Goal: Transaction & Acquisition: Purchase product/service

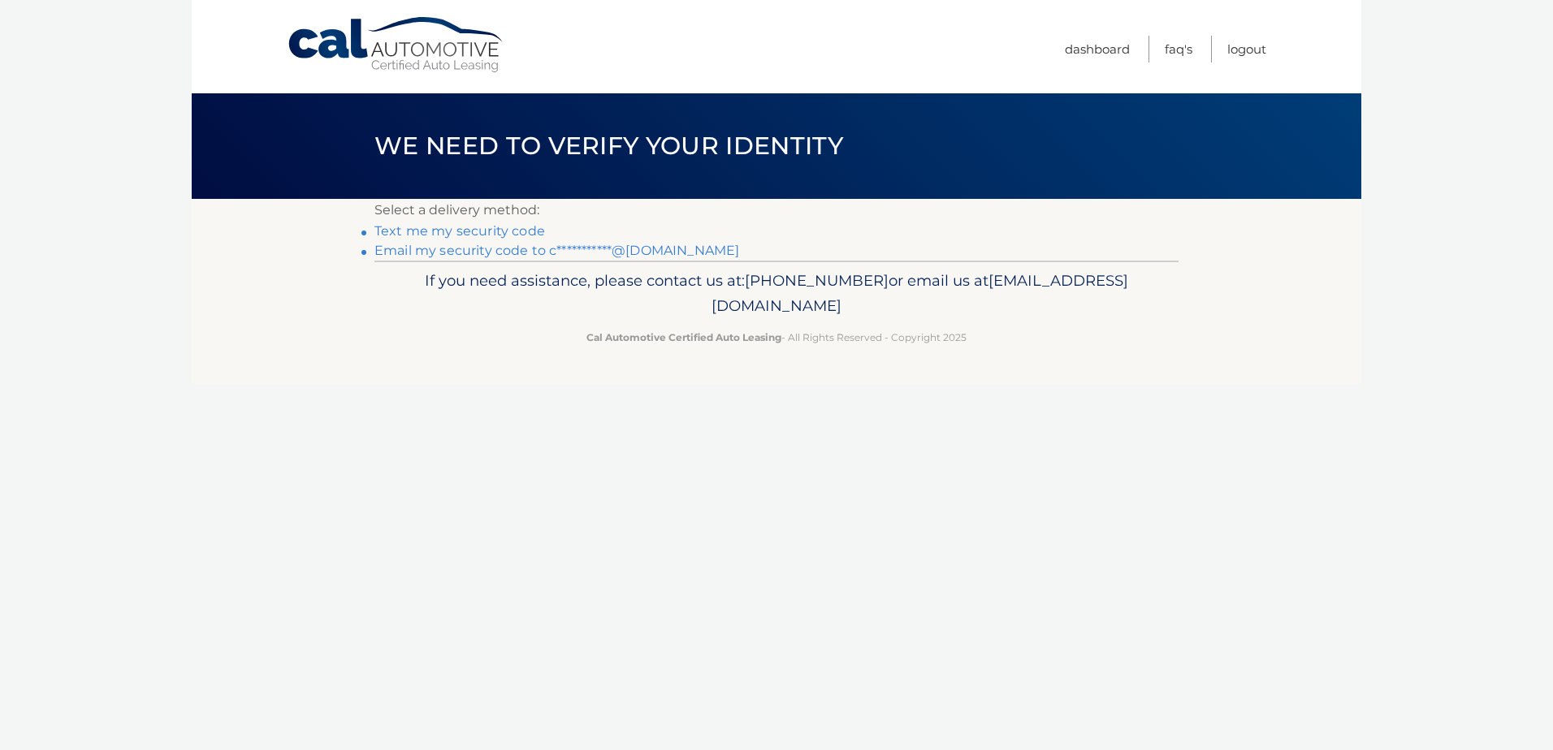
click at [461, 230] on link "Text me my security code" at bounding box center [459, 230] width 171 height 15
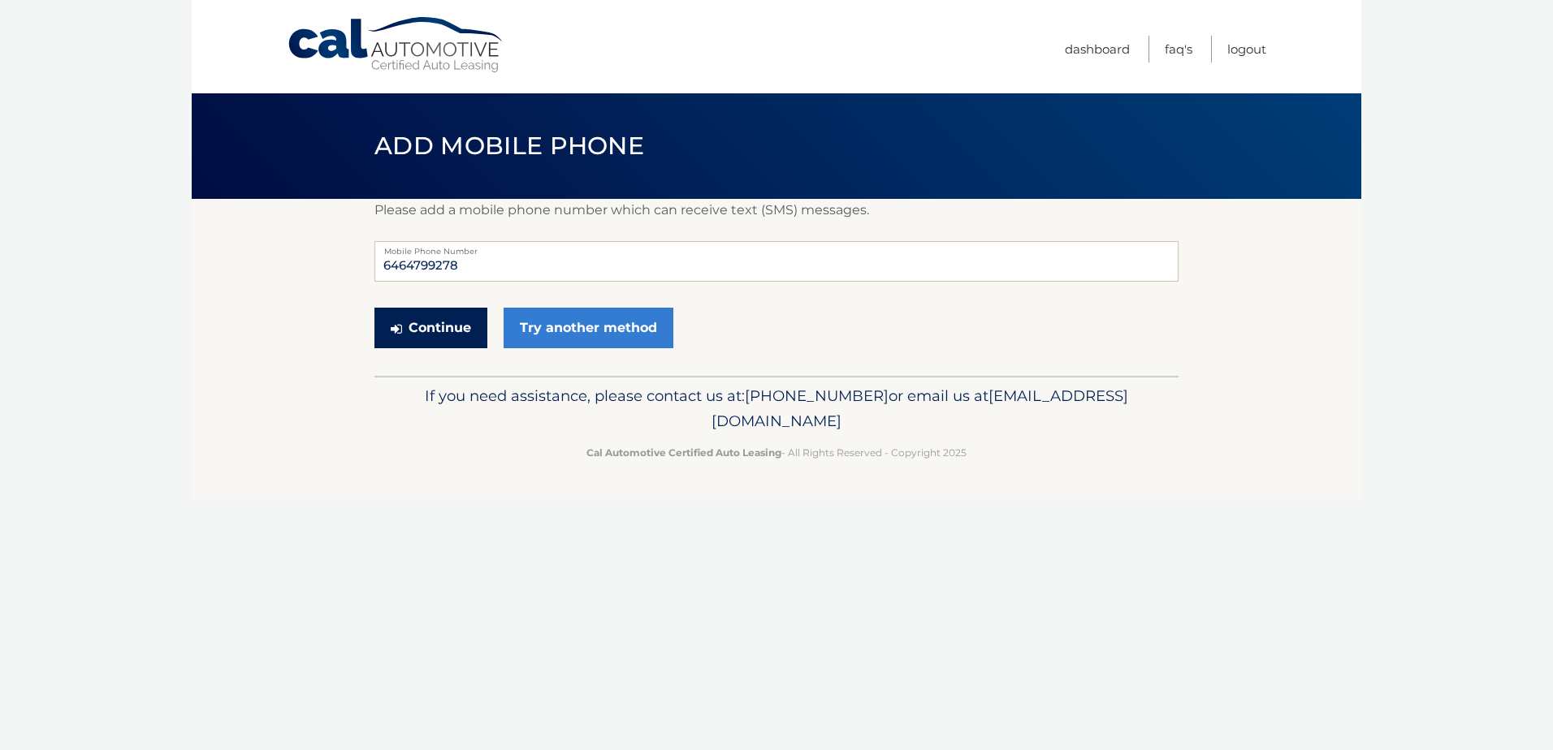
click at [447, 328] on button "Continue" at bounding box center [430, 328] width 113 height 41
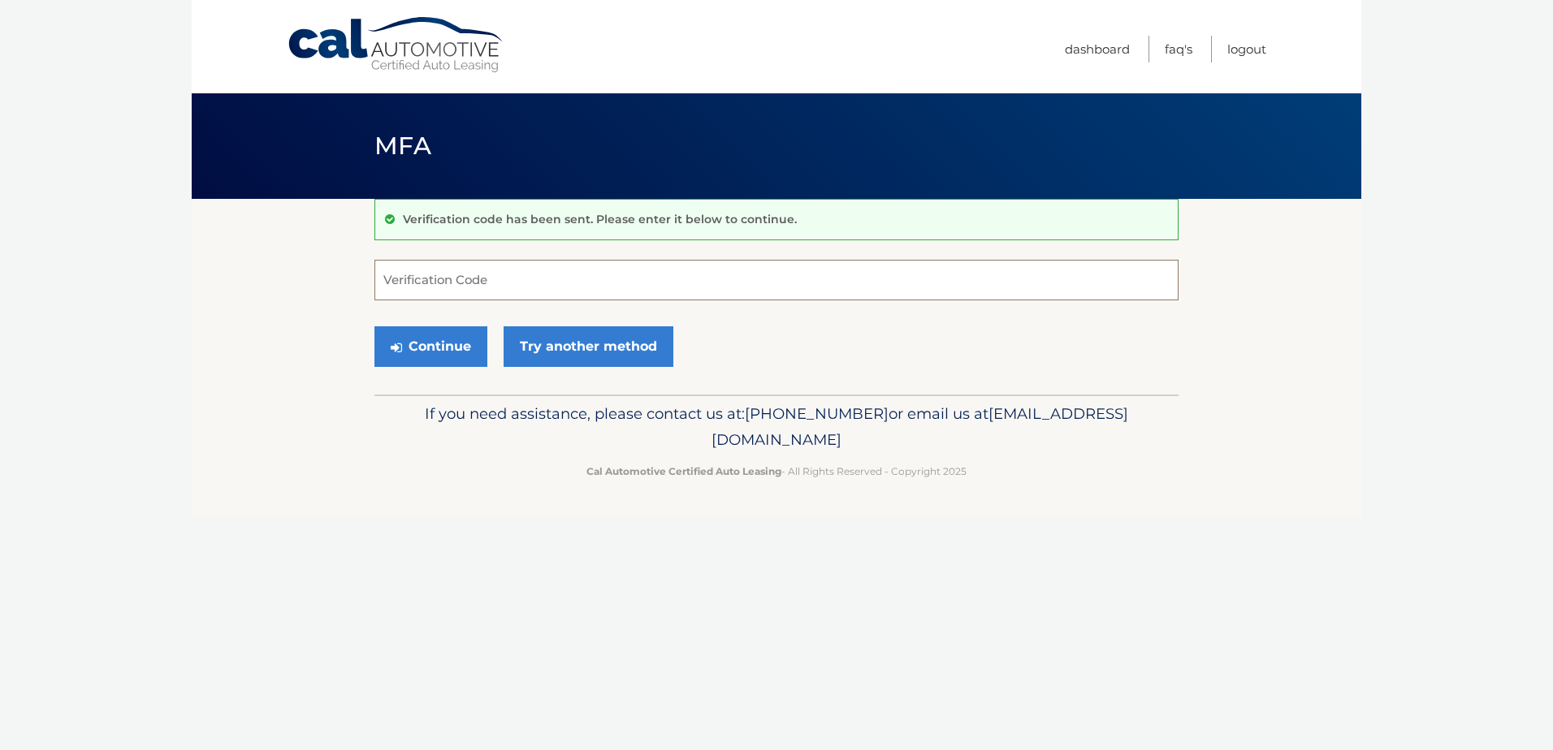
click at [442, 284] on input "Verification Code" at bounding box center [776, 280] width 804 height 41
type input "5"
type input "690585"
click at [432, 335] on button "Continue" at bounding box center [430, 346] width 113 height 41
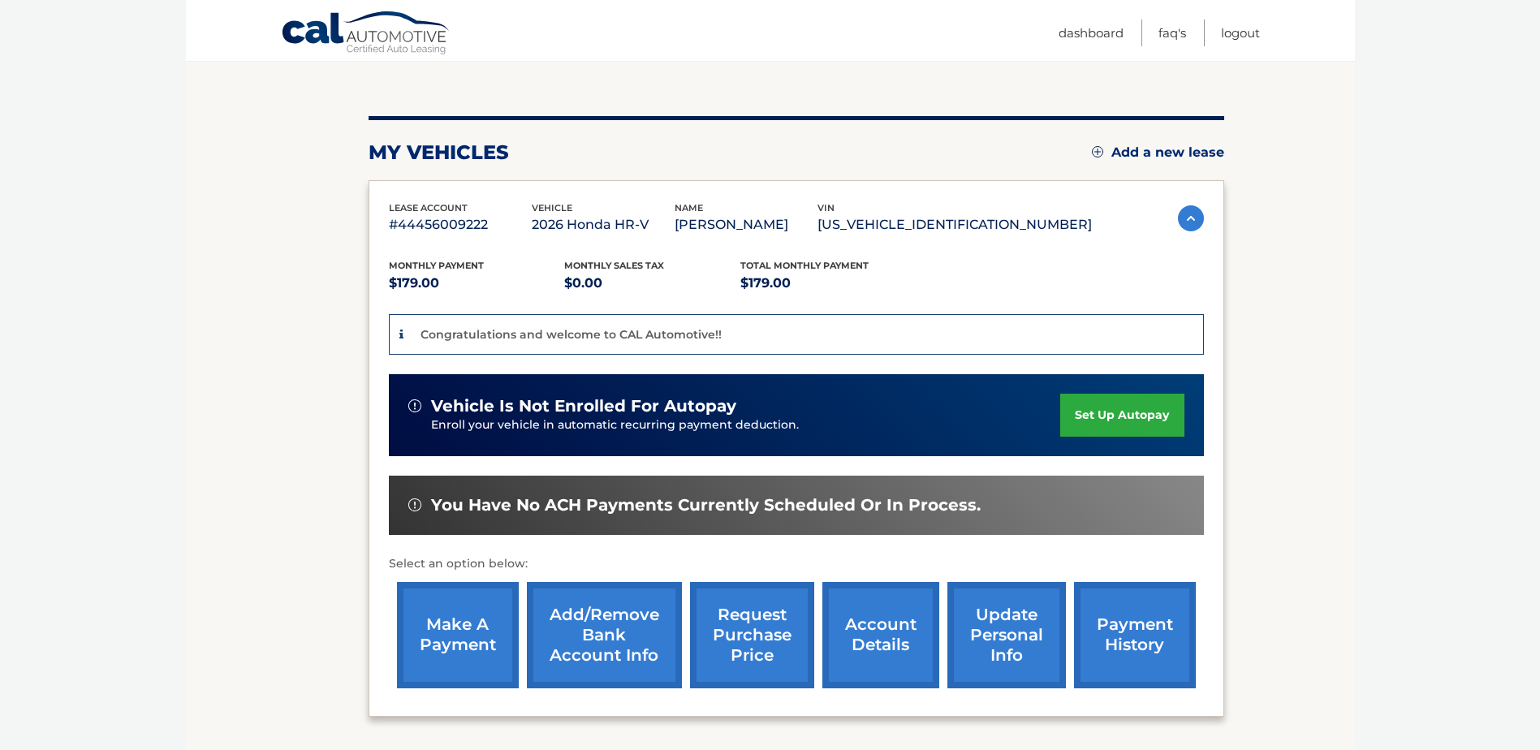
scroll to position [162, 0]
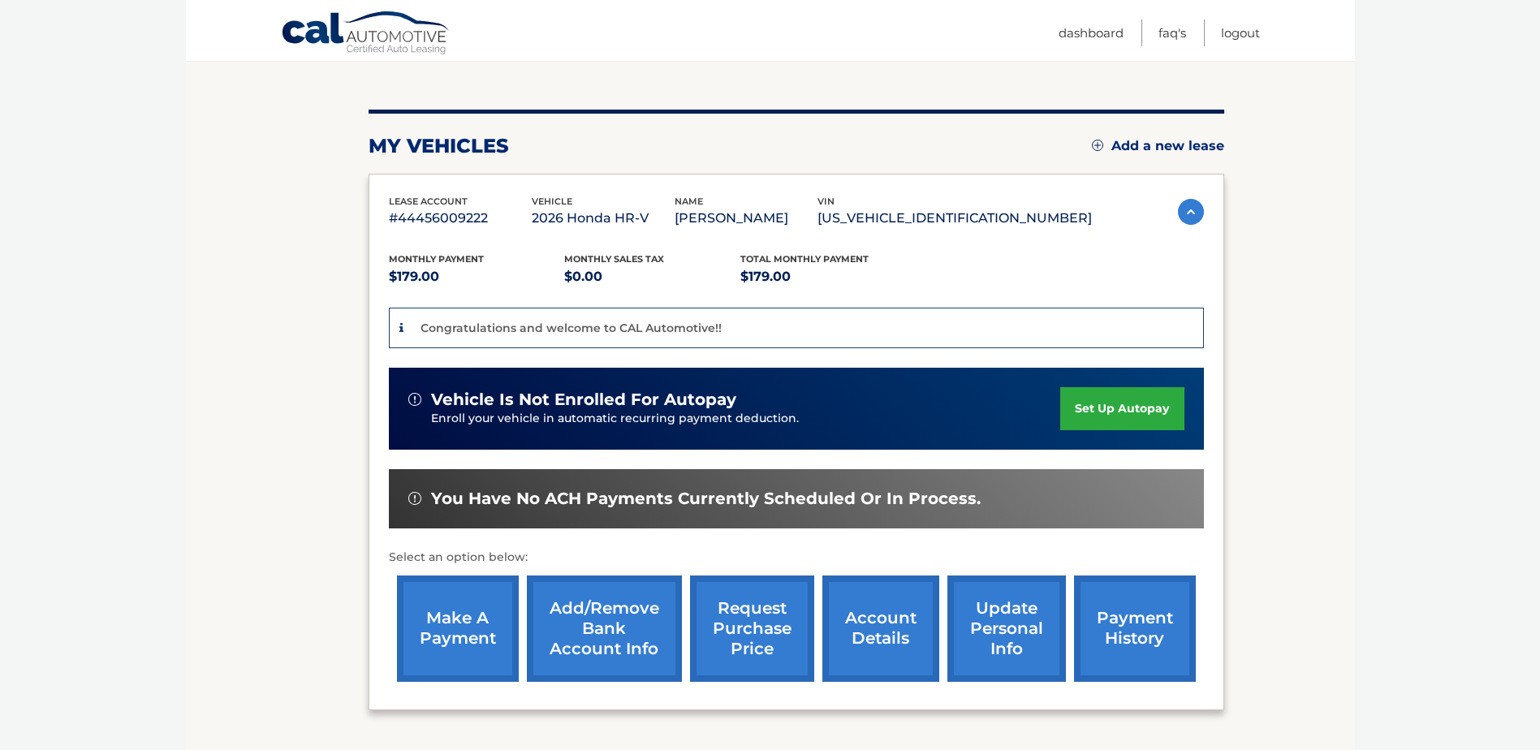
click at [453, 620] on link "make a payment" at bounding box center [458, 629] width 122 height 106
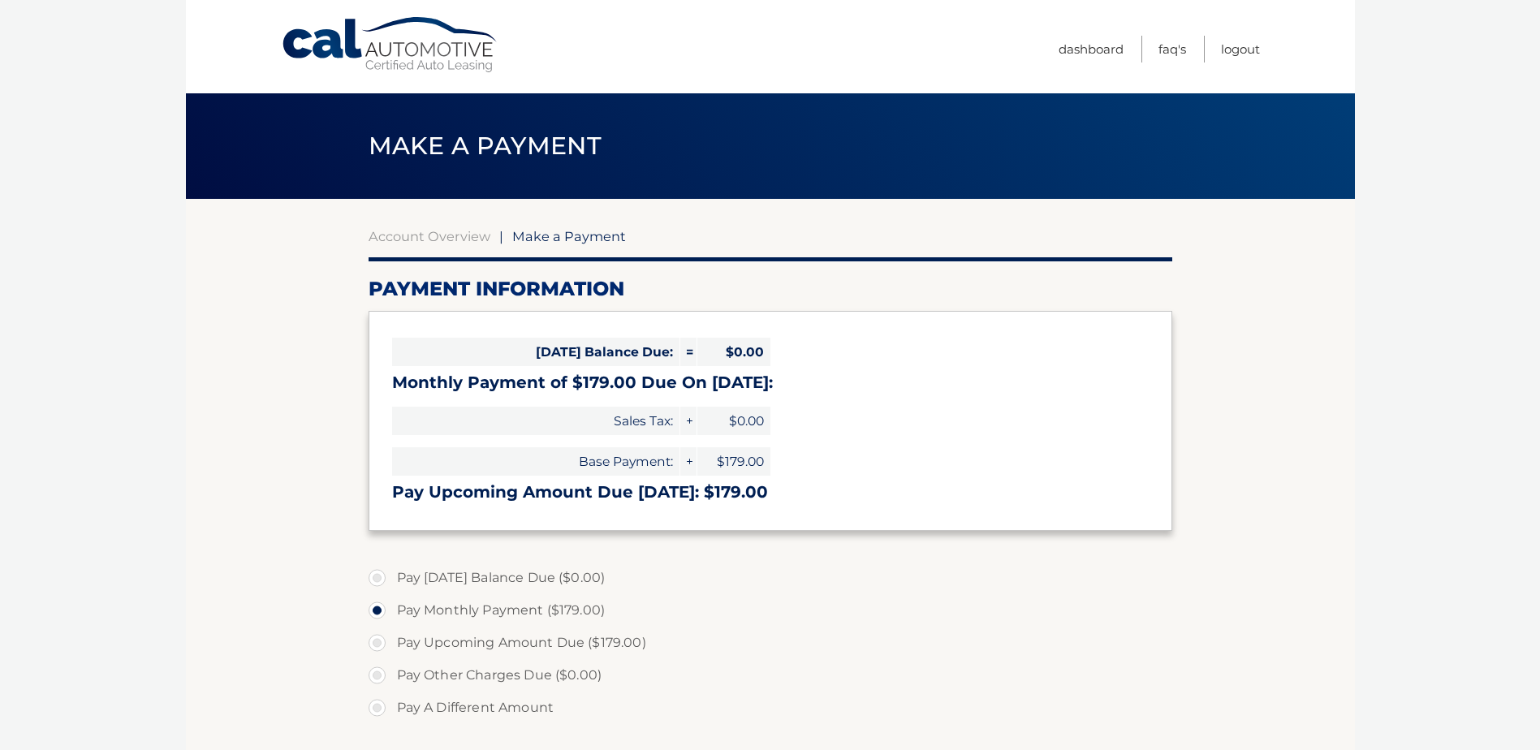
select select "Zjg0MDExYTYtMDllYi00NWM1LWEwYTctZDI4ZTU4ZDM1NDVi"
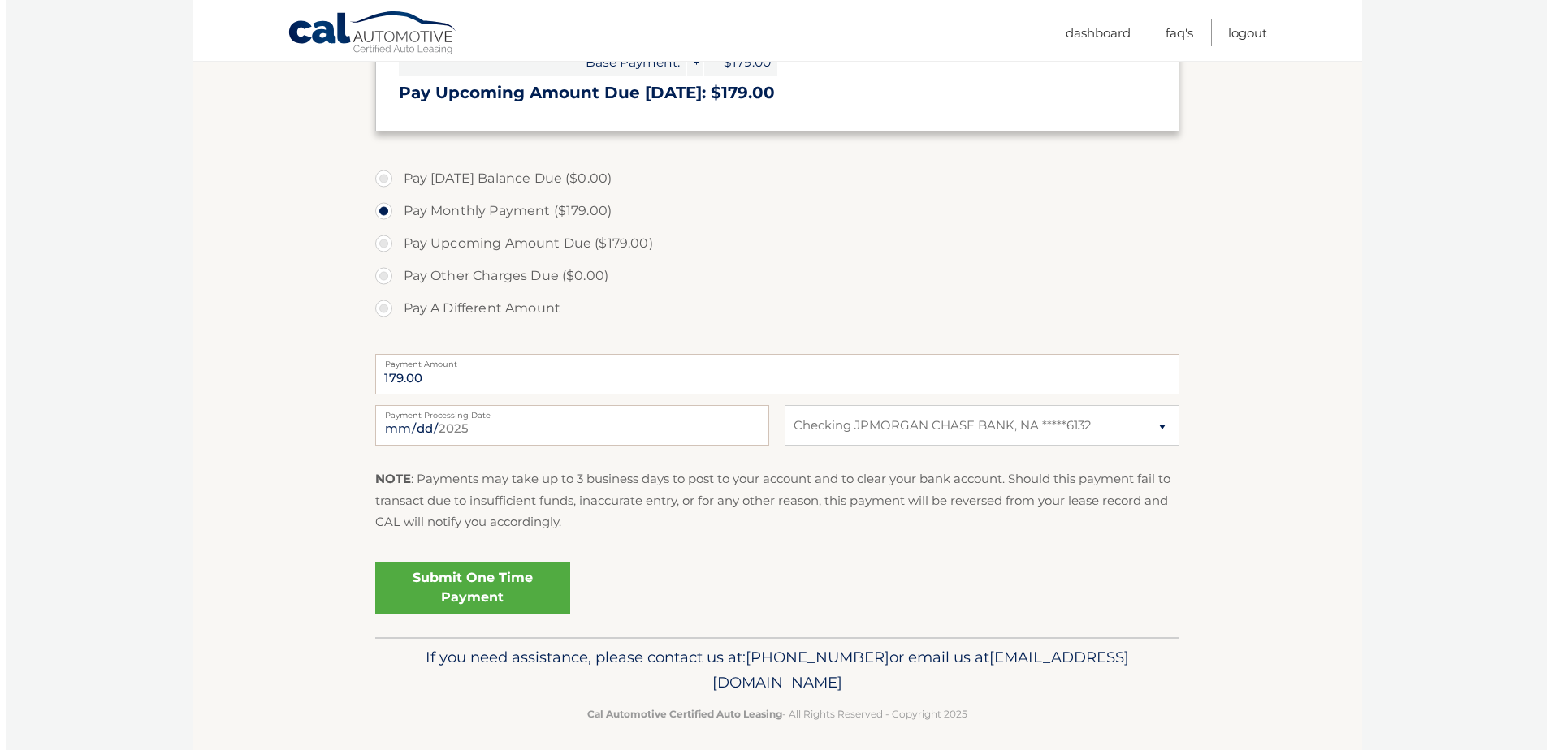
scroll to position [406, 0]
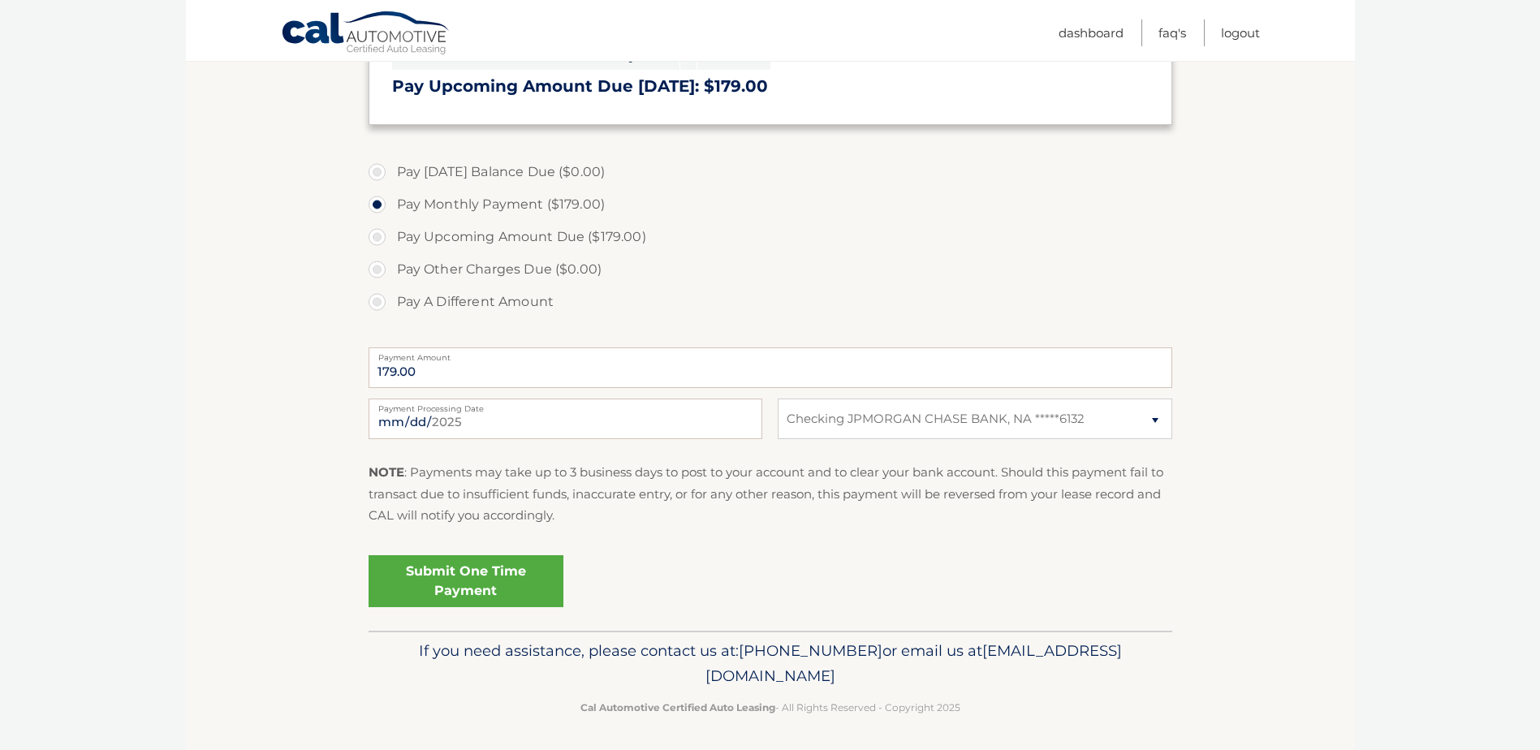
click at [469, 581] on link "Submit One Time Payment" at bounding box center [466, 581] width 195 height 52
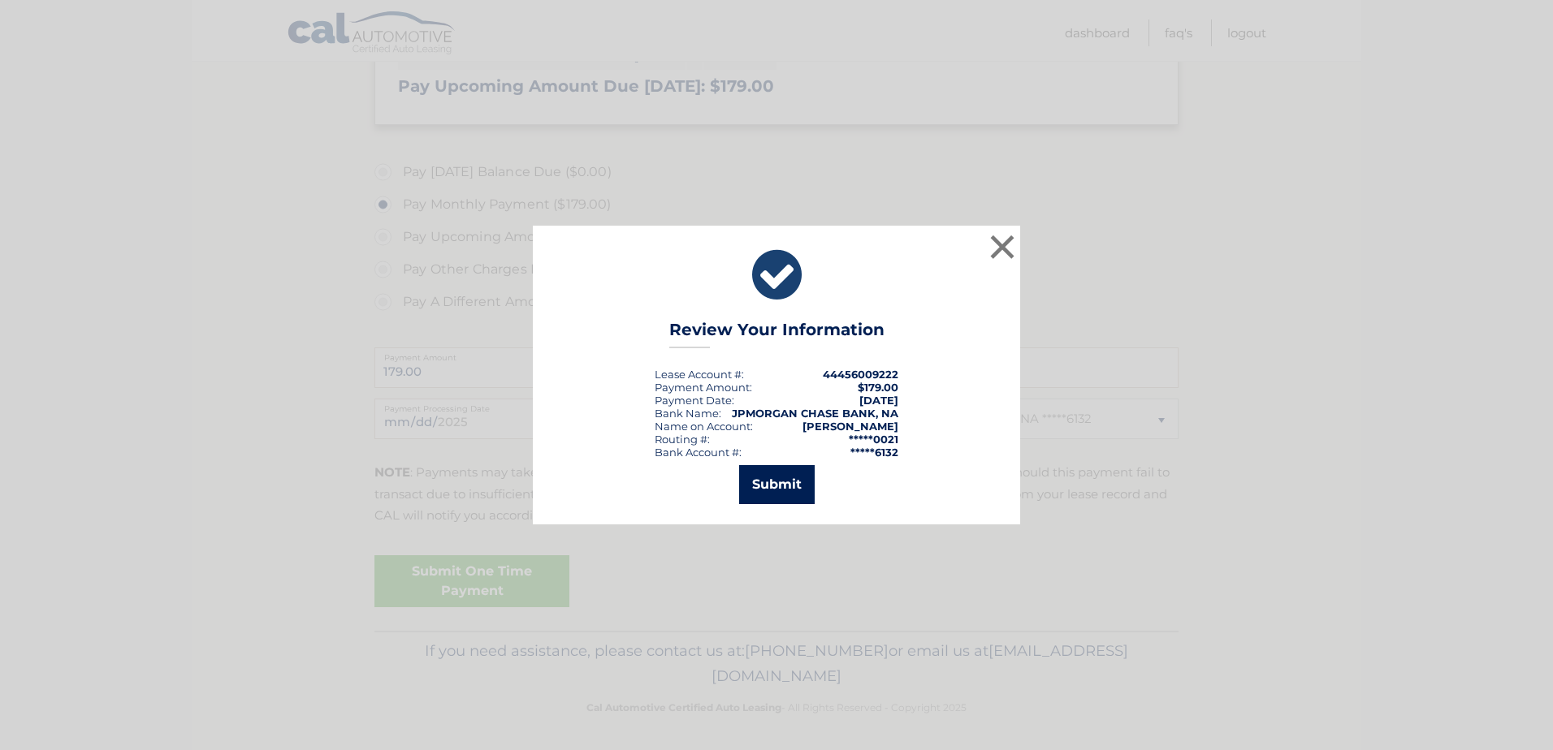
click at [796, 478] on button "Submit" at bounding box center [777, 484] width 76 height 39
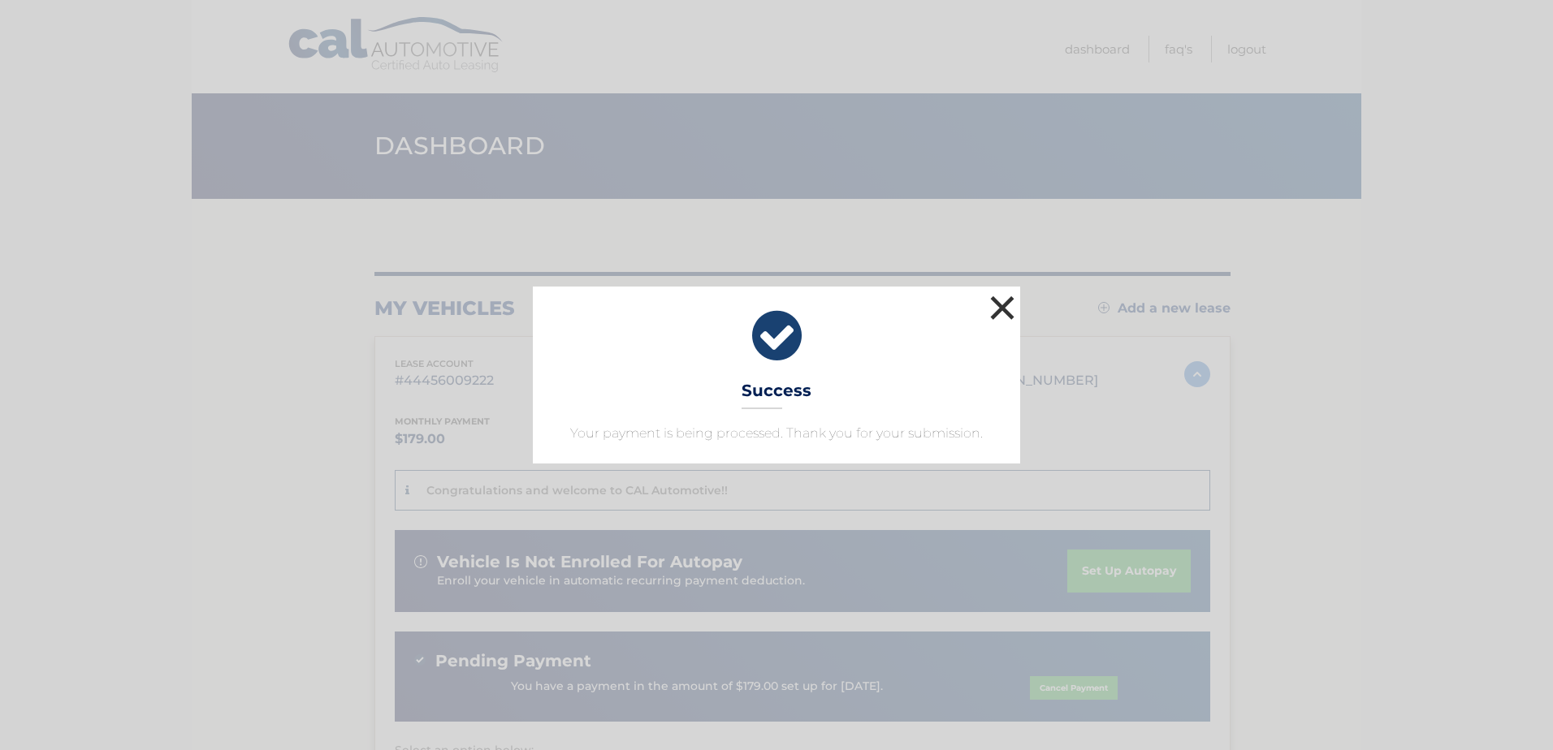
click at [1001, 300] on button "×" at bounding box center [1002, 308] width 32 height 32
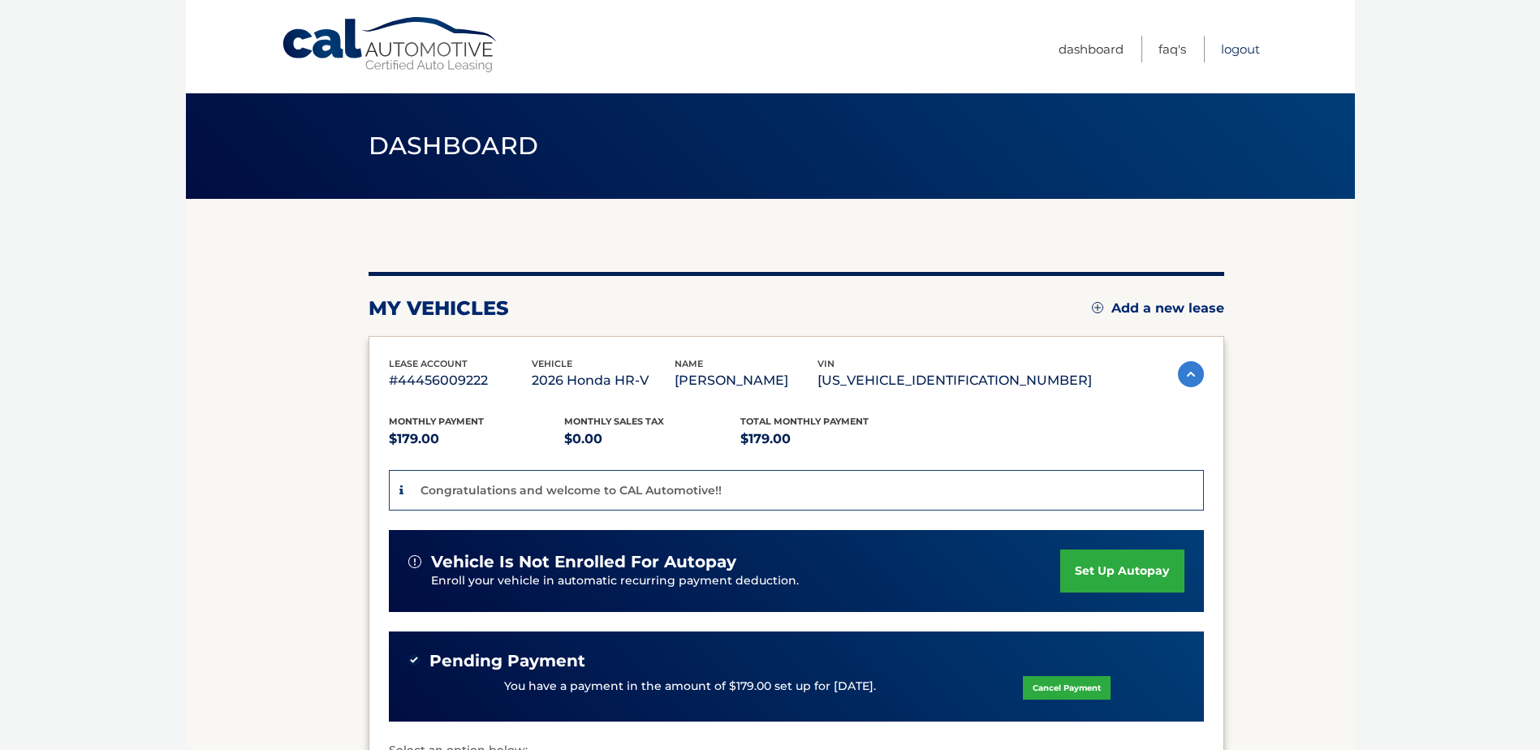
click at [1234, 47] on link "Logout" at bounding box center [1240, 49] width 39 height 27
